Goal: Information Seeking & Learning: Learn about a topic

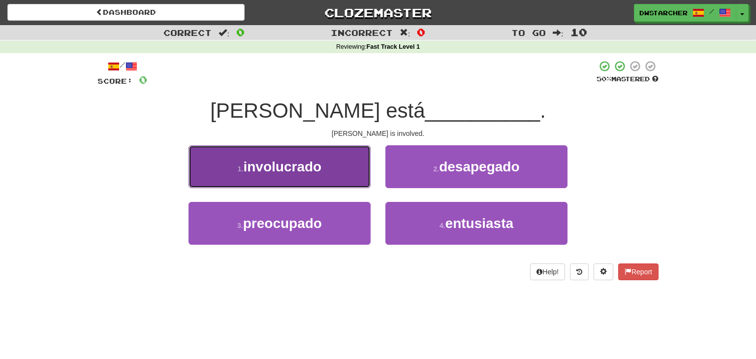
click at [326, 166] on button "1 . involucrado" at bounding box center [279, 166] width 182 height 43
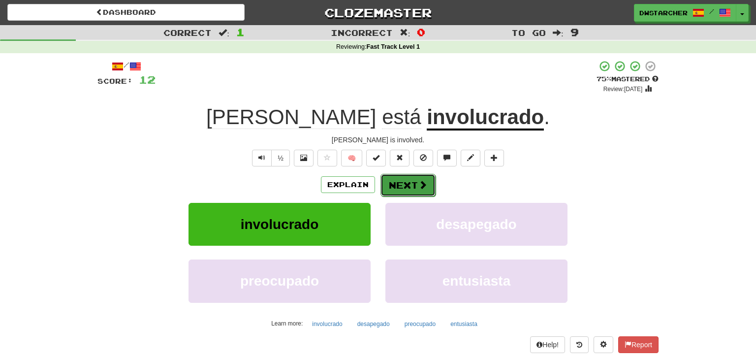
click at [394, 185] on button "Next" at bounding box center [407, 185] width 55 height 23
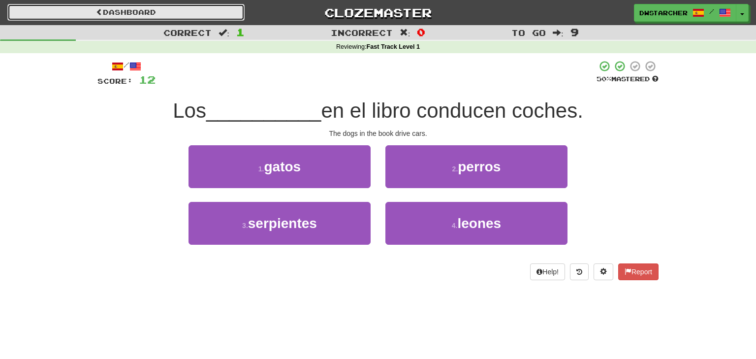
click at [191, 11] on link "Dashboard" at bounding box center [125, 12] width 237 height 17
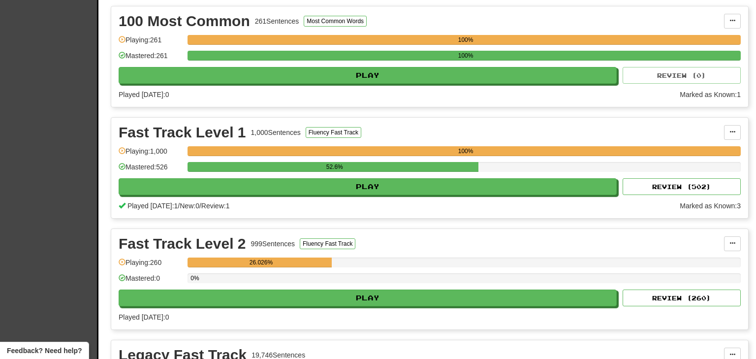
drag, startPoint x: 755, startPoint y: 71, endPoint x: 755, endPoint y: 144, distance: 72.8
click at [755, 144] on div "Clozemaster Dashboard Collections Cloze-Reading Get fluent faster. Clozemaster …" at bounding box center [378, 181] width 756 height 805
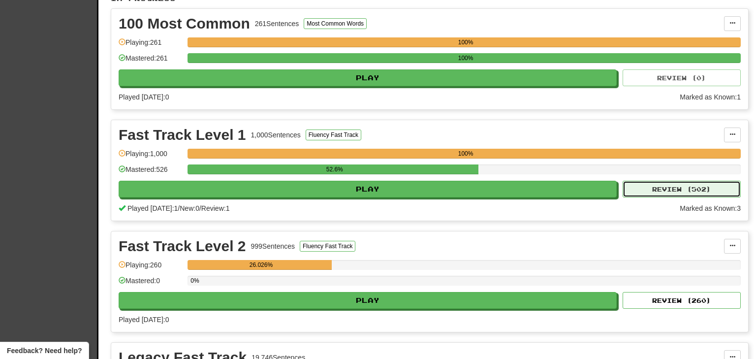
click at [664, 190] on button "Review ( 502 )" at bounding box center [681, 189] width 118 height 17
select select "**"
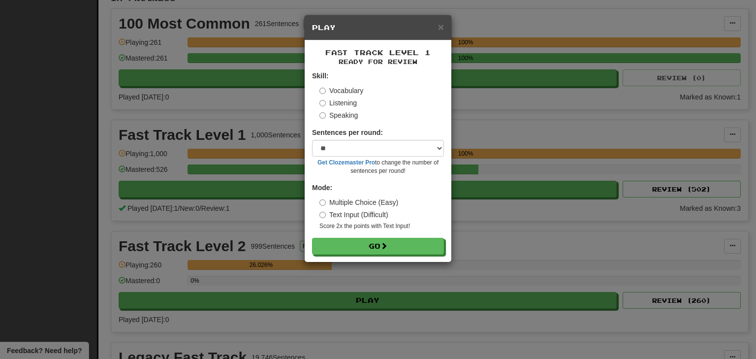
click at [349, 103] on label "Listening" at bounding box center [337, 103] width 37 height 10
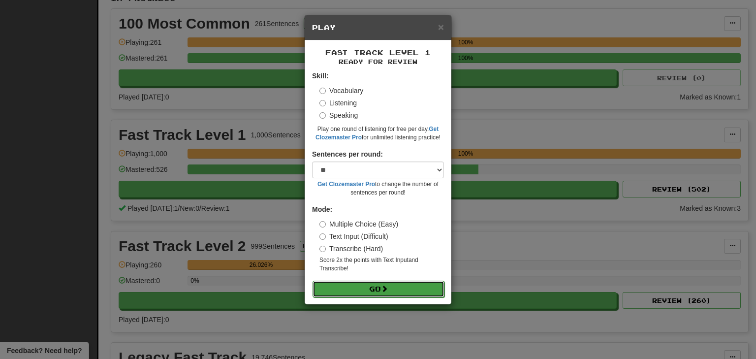
click at [377, 288] on button "Go" at bounding box center [378, 288] width 132 height 17
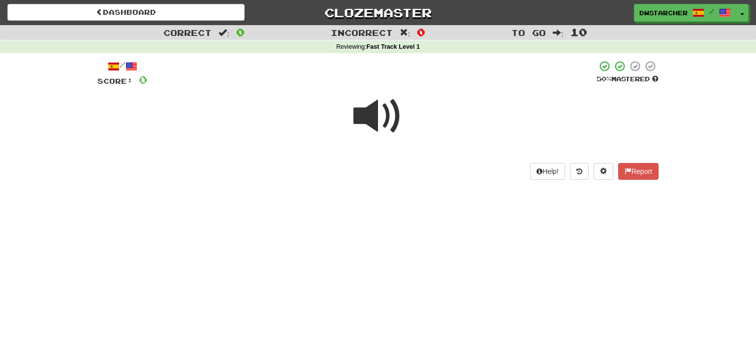
click at [375, 113] on span at bounding box center [377, 115] width 49 height 49
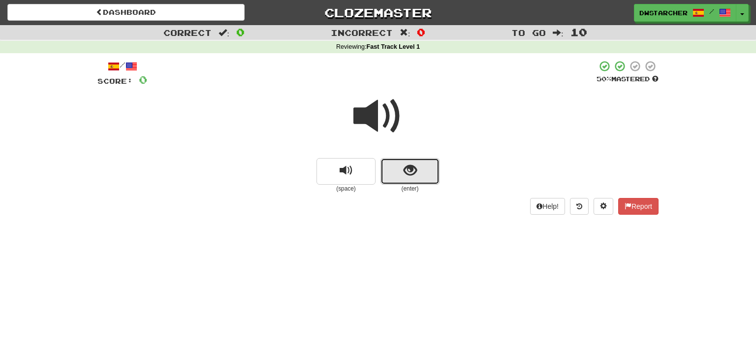
click at [407, 173] on span "show sentence" at bounding box center [409, 170] width 13 height 13
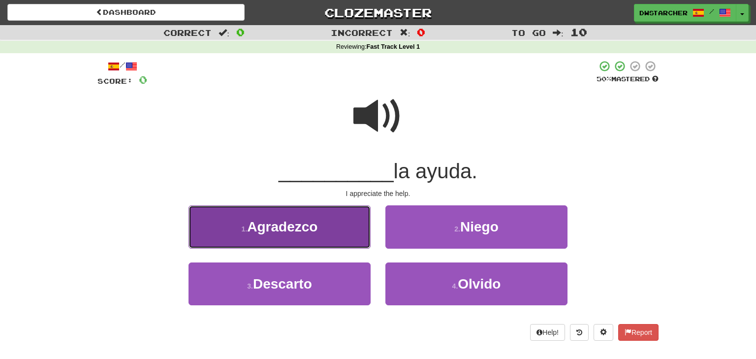
click at [335, 223] on button "1 . Agradezco" at bounding box center [279, 226] width 182 height 43
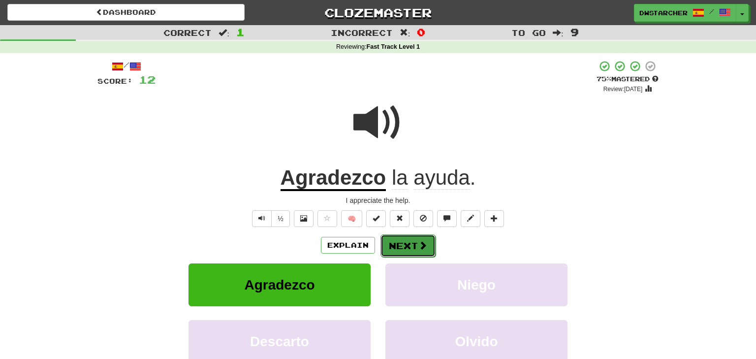
click at [401, 242] on button "Next" at bounding box center [407, 245] width 55 height 23
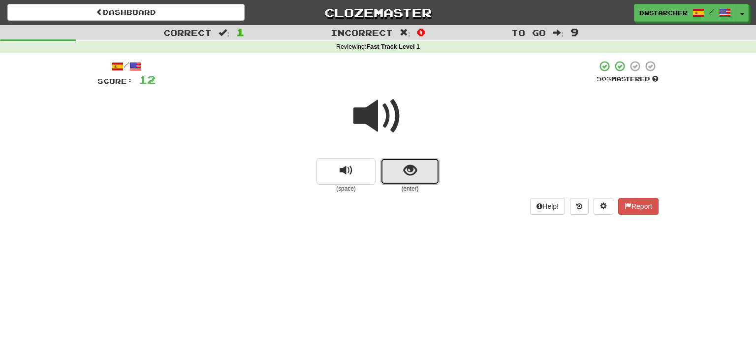
click at [416, 171] on span "show sentence" at bounding box center [409, 170] width 13 height 13
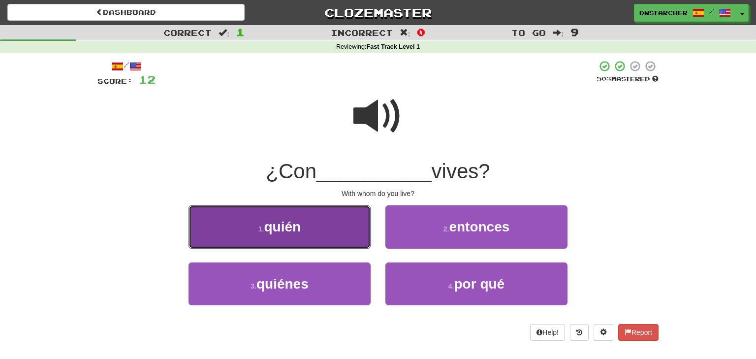
click at [344, 227] on button "1 . quién" at bounding box center [279, 226] width 182 height 43
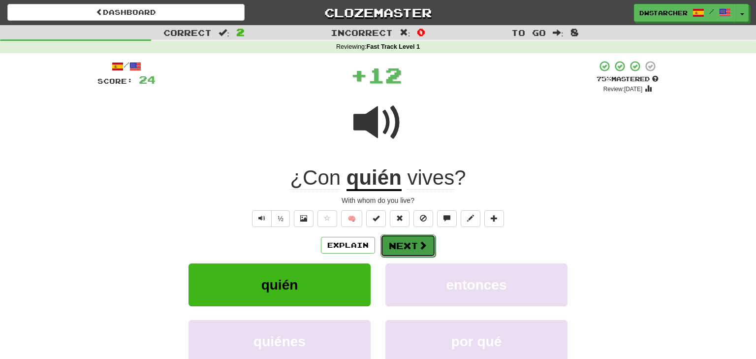
click at [405, 242] on button "Next" at bounding box center [407, 245] width 55 height 23
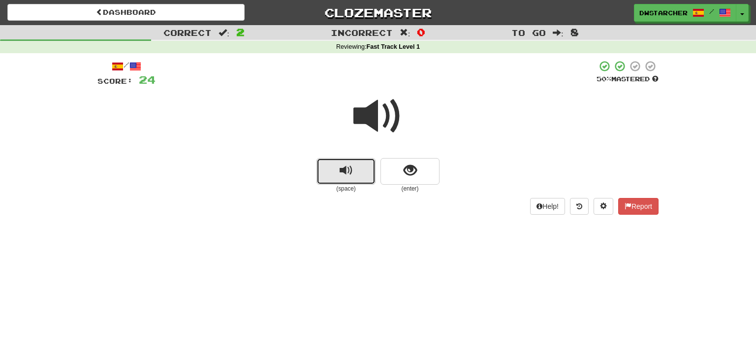
click at [346, 177] on span "replay audio" at bounding box center [345, 170] width 13 height 13
click at [405, 176] on span "show sentence" at bounding box center [409, 170] width 13 height 13
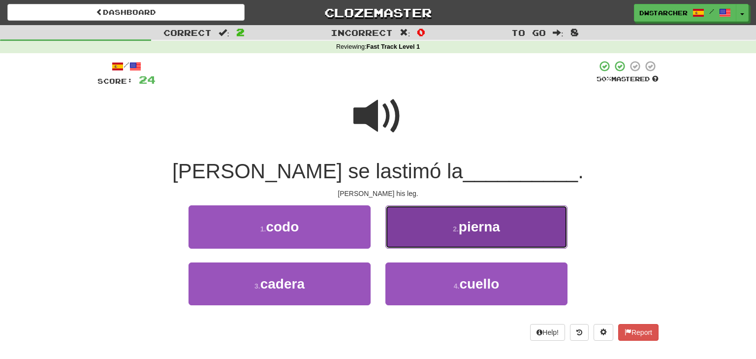
click at [427, 234] on button "2 . pierna" at bounding box center [476, 226] width 182 height 43
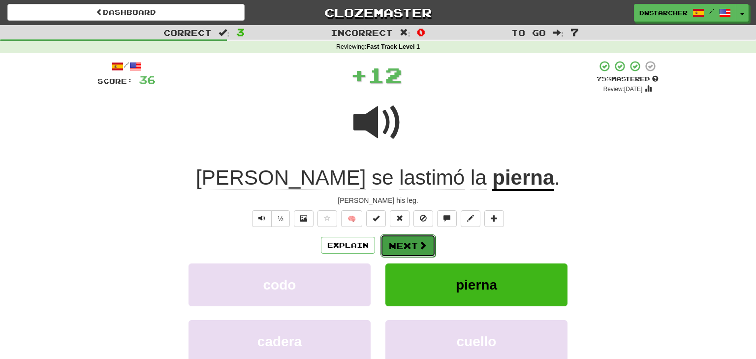
click at [411, 242] on button "Next" at bounding box center [407, 245] width 55 height 23
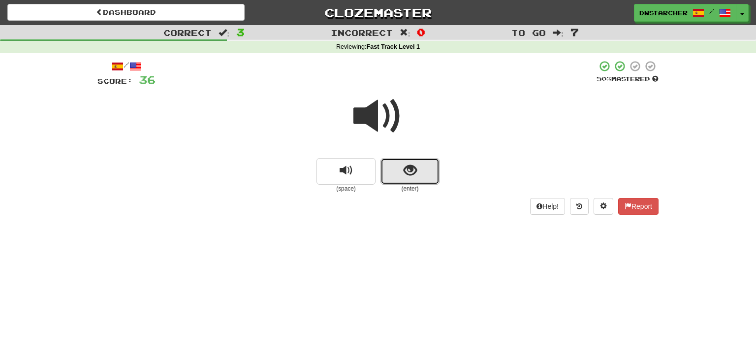
click at [409, 173] on span "show sentence" at bounding box center [409, 170] width 13 height 13
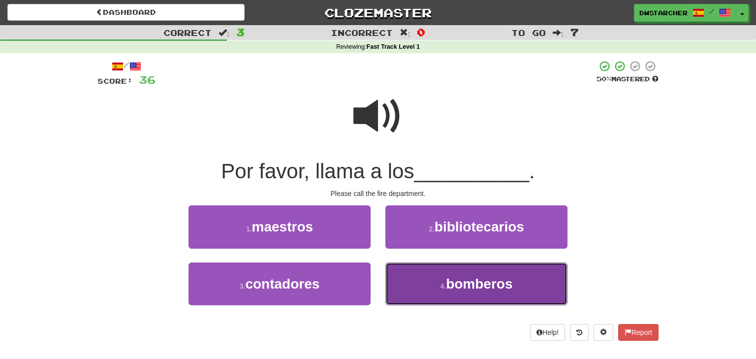
click at [437, 288] on button "4 . bomberos" at bounding box center [476, 283] width 182 height 43
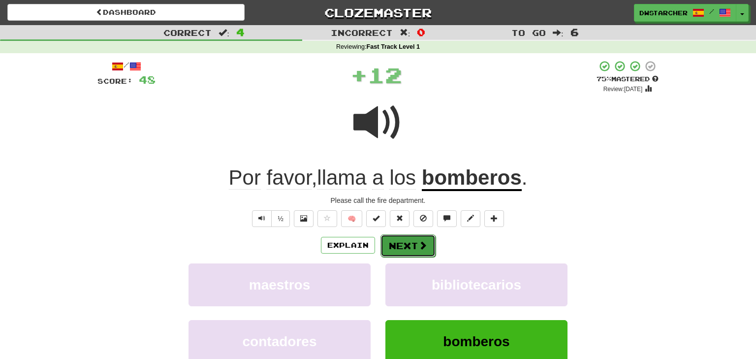
click at [407, 247] on button "Next" at bounding box center [407, 245] width 55 height 23
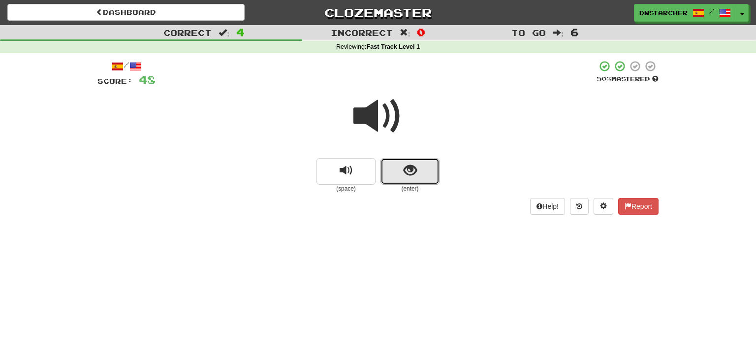
click at [409, 177] on span "show sentence" at bounding box center [409, 170] width 13 height 13
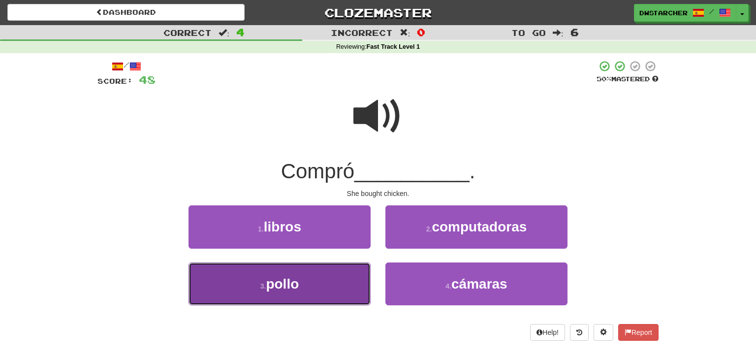
click at [308, 284] on button "3 . pollo" at bounding box center [279, 283] width 182 height 43
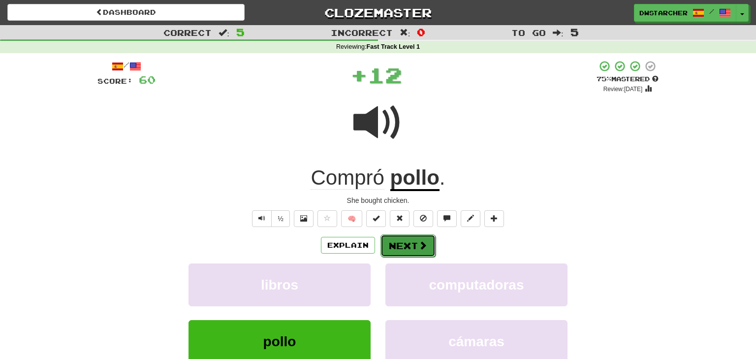
click at [416, 243] on button "Next" at bounding box center [407, 245] width 55 height 23
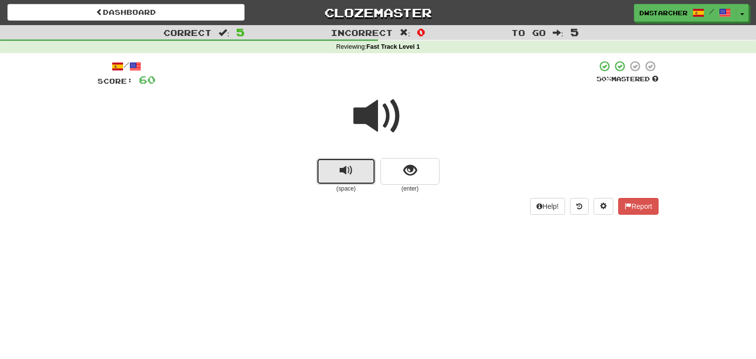
click at [351, 174] on span "replay audio" at bounding box center [345, 170] width 13 height 13
click at [397, 172] on button "show sentence" at bounding box center [409, 171] width 59 height 27
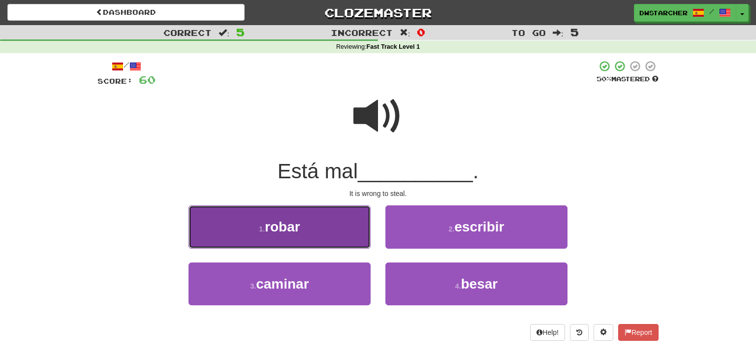
click at [285, 232] on span "robar" at bounding box center [282, 226] width 35 height 15
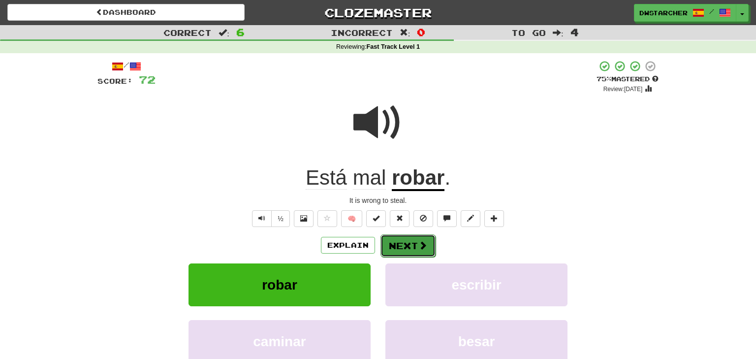
click at [412, 246] on button "Next" at bounding box center [407, 245] width 55 height 23
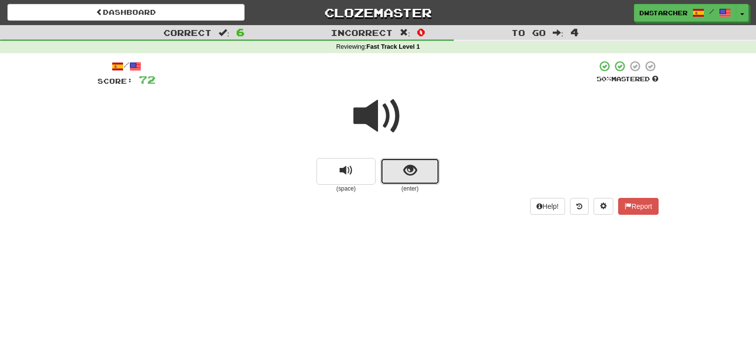
click at [405, 175] on span "show sentence" at bounding box center [409, 170] width 13 height 13
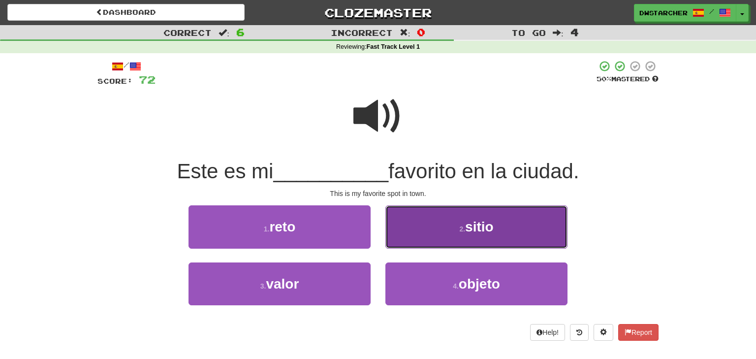
click at [425, 224] on button "2 . sitio" at bounding box center [476, 226] width 182 height 43
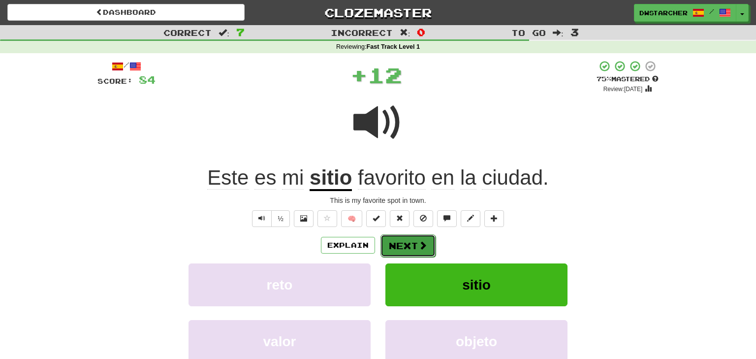
click at [401, 240] on button "Next" at bounding box center [407, 245] width 55 height 23
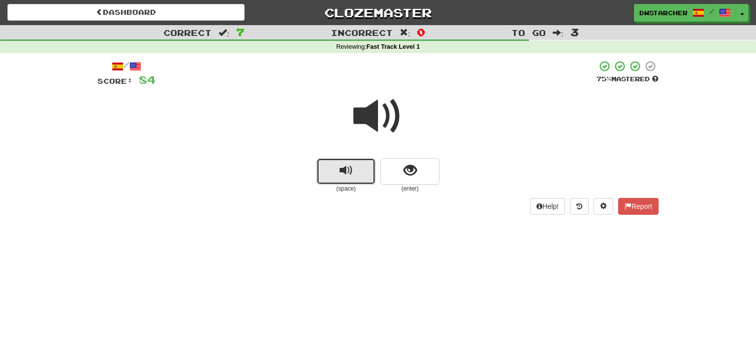
click at [351, 173] on span "replay audio" at bounding box center [345, 170] width 13 height 13
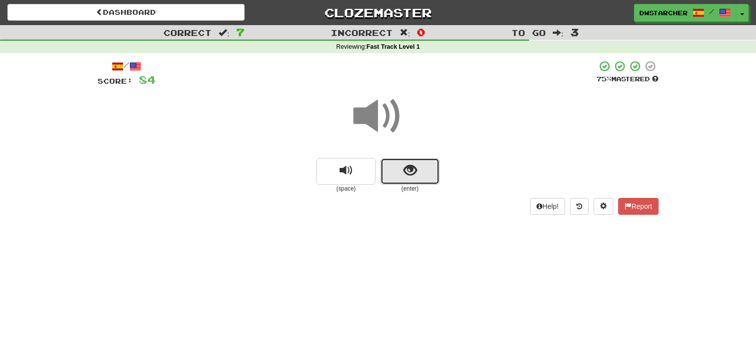
click at [417, 161] on button "show sentence" at bounding box center [409, 171] width 59 height 27
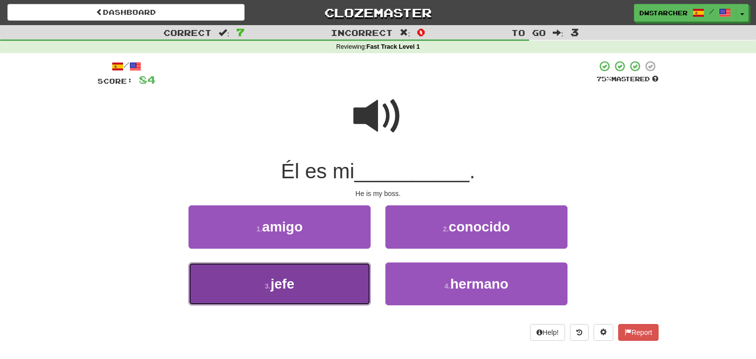
click at [332, 286] on button "3 . jefe" at bounding box center [279, 283] width 182 height 43
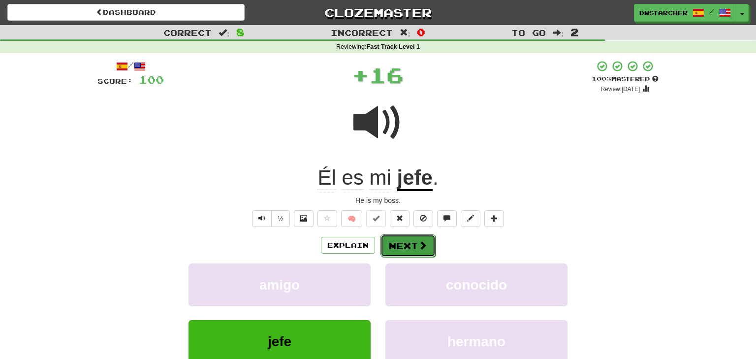
click at [404, 248] on button "Next" at bounding box center [407, 245] width 55 height 23
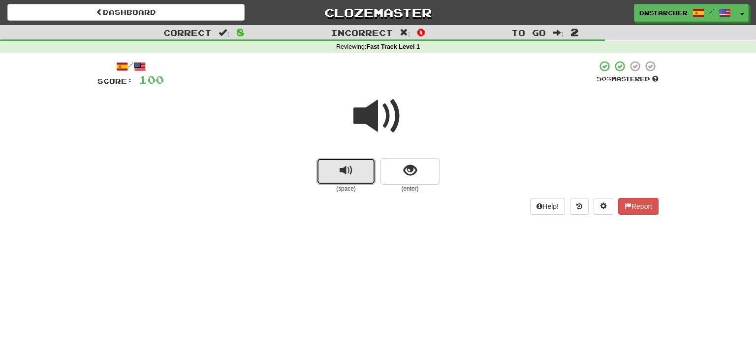
click at [338, 169] on button "replay audio" at bounding box center [345, 171] width 59 height 27
click at [410, 174] on span "show sentence" at bounding box center [409, 170] width 13 height 13
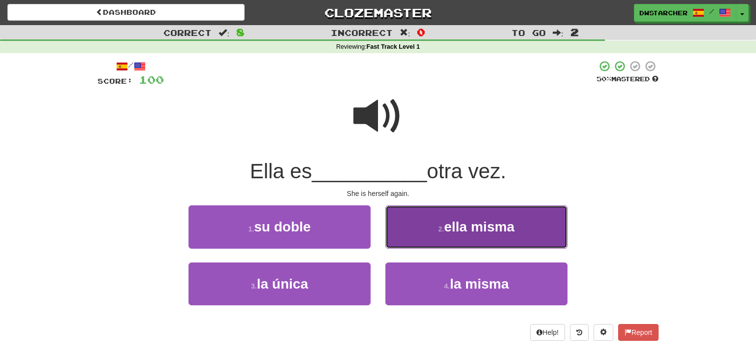
click at [458, 233] on span "ella misma" at bounding box center [479, 226] width 70 height 15
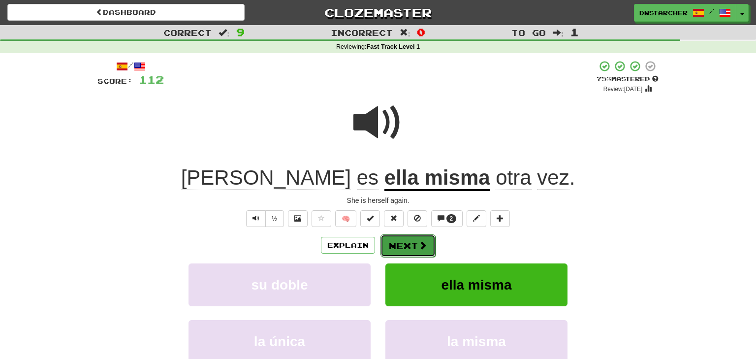
click at [415, 242] on button "Next" at bounding box center [407, 245] width 55 height 23
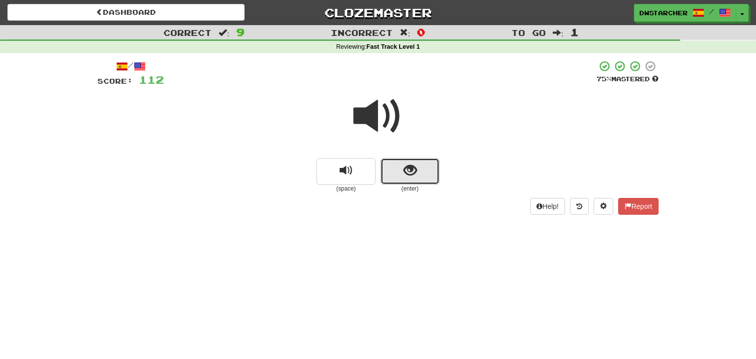
click at [408, 177] on span "show sentence" at bounding box center [409, 170] width 13 height 13
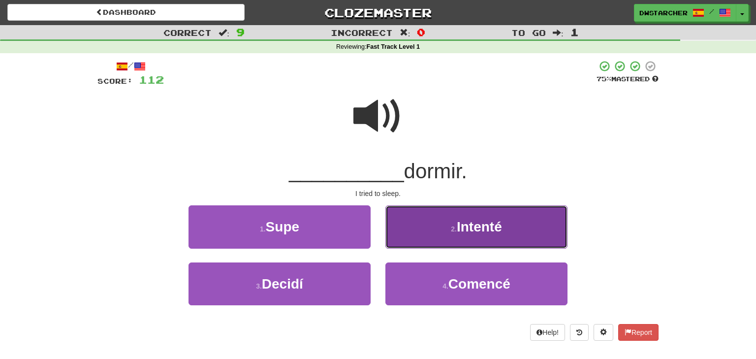
click at [448, 233] on button "2 . Intenté" at bounding box center [476, 226] width 182 height 43
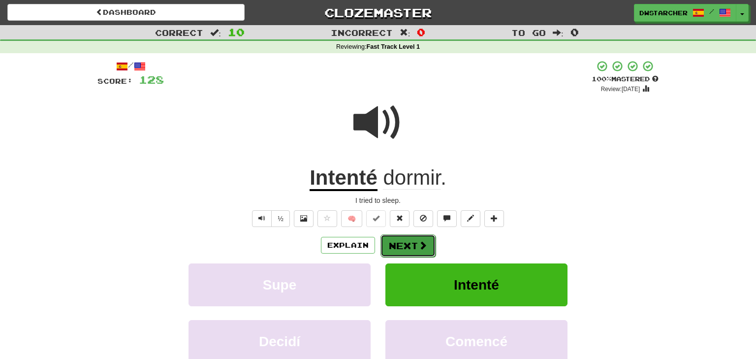
click at [418, 244] on span at bounding box center [422, 245] width 9 height 9
